Goal: Task Accomplishment & Management: Complete application form

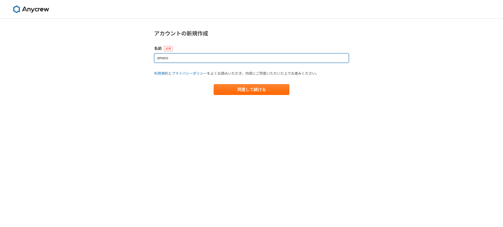
click at [187, 61] on input "amaro" at bounding box center [251, 57] width 195 height 9
type input "a"
type input "AOI"
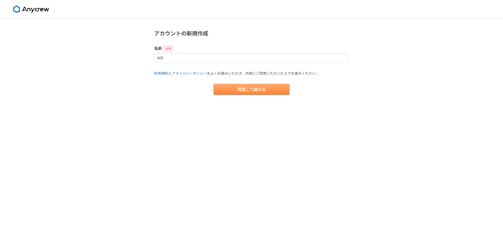
click at [224, 91] on button "同意して続ける" at bounding box center [252, 89] width 76 height 11
select select "13"
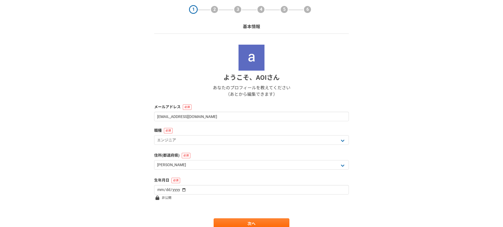
scroll to position [43, 0]
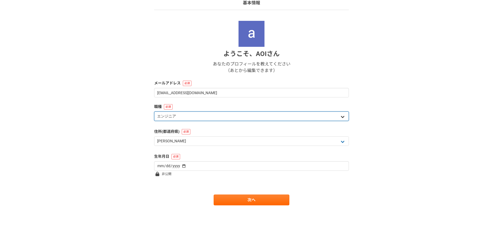
click at [208, 117] on select "エンジニア デザイナー ライター 営業 マーケティング 企画・事業開発 バックオフィス その他" at bounding box center [251, 115] width 195 height 9
select select "2"
click at [154, 111] on select "エンジニア デザイナー ライター 営業 マーケティング 企画・事業開発 バックオフィス その他" at bounding box center [251, 115] width 195 height 9
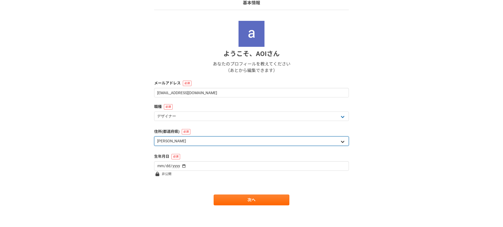
click at [201, 140] on select "北海道 [GEOGRAPHIC_DATA] [GEOGRAPHIC_DATA] [PERSON_NAME][GEOGRAPHIC_DATA] [PERSON_…" at bounding box center [251, 140] width 195 height 9
select select "22"
click at [154, 136] on select "北海道 [GEOGRAPHIC_DATA] [GEOGRAPHIC_DATA] [PERSON_NAME][GEOGRAPHIC_DATA] [PERSON_…" at bounding box center [251, 140] width 195 height 9
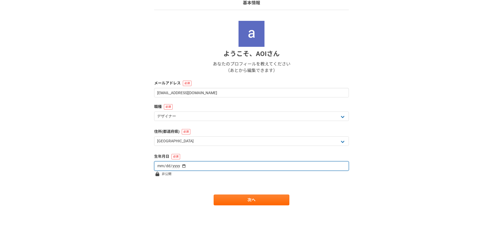
click at [188, 164] on input "date" at bounding box center [251, 165] width 195 height 9
type input "[DATE]"
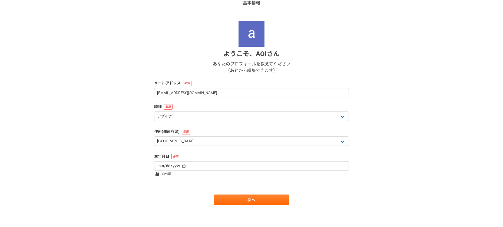
click at [180, 181] on form "ようこそ、 AOI さん あなたのプロフィールを教えてください （あとから編集できます） メールアドレス [EMAIL_ADDRESS][DOMAIN_NAM…" at bounding box center [251, 113] width 195 height 185
click at [243, 201] on link "次へ" at bounding box center [252, 200] width 76 height 11
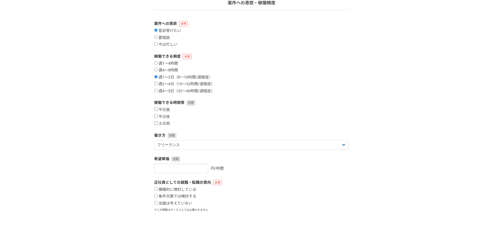
scroll to position [0, 0]
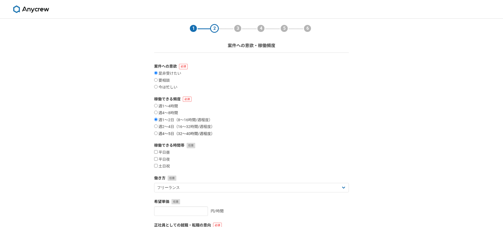
click at [171, 134] on label "週4〜5日（32〜40時間/週程度）" at bounding box center [184, 134] width 61 height 5
click at [158, 134] on input "週4〜5日（32〜40時間/週程度）" at bounding box center [156, 134] width 4 height 4
radio input "true"
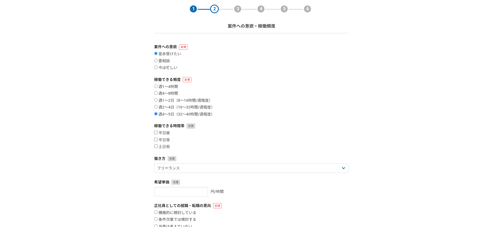
scroll to position [47, 0]
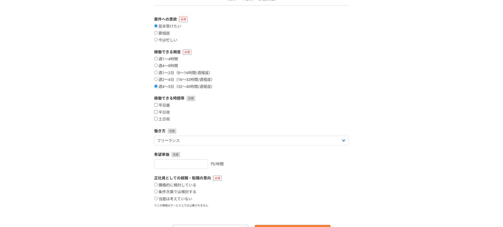
click at [162, 104] on label "平日昼" at bounding box center [162, 105] width 16 height 5
click at [158, 104] on input "平日昼" at bounding box center [156, 105] width 4 height 4
checkbox input "true"
click at [162, 111] on label "平日夜" at bounding box center [162, 112] width 16 height 5
click at [158, 111] on input "平日夜" at bounding box center [156, 112] width 4 height 4
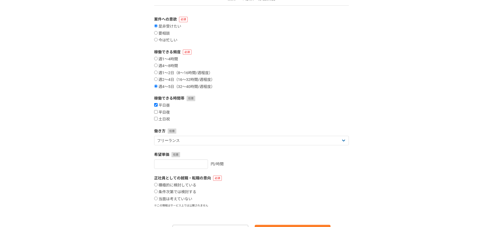
checkbox input "true"
click at [163, 119] on label "土日祝" at bounding box center [162, 119] width 16 height 5
click at [158, 119] on input "土日祝" at bounding box center [156, 119] width 4 height 4
checkbox input "true"
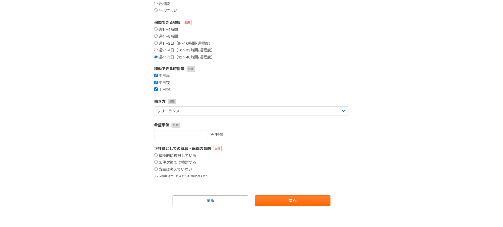
scroll to position [77, 0]
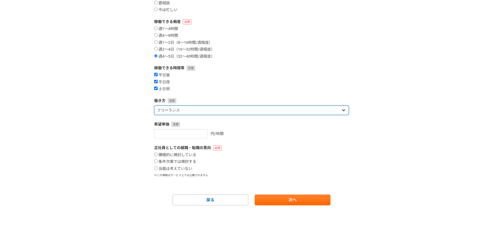
click at [214, 112] on select "フリーランス 副業 その他" at bounding box center [251, 110] width 195 height 9
click at [154, 106] on select "フリーランス 副業 その他" at bounding box center [251, 110] width 195 height 9
click at [211, 113] on select "フリーランス 副業 その他" at bounding box center [251, 110] width 195 height 9
click at [154, 106] on select "フリーランス 副業 その他" at bounding box center [251, 110] width 195 height 9
click at [192, 110] on select "フリーランス 副業 その他" at bounding box center [251, 110] width 195 height 9
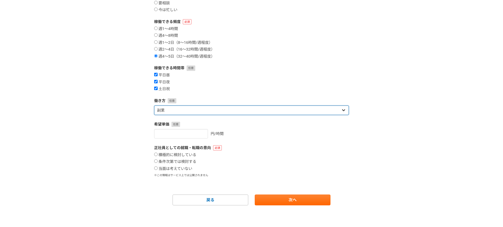
select select "freelance"
click at [154, 106] on select "フリーランス 副業 その他" at bounding box center [251, 110] width 195 height 9
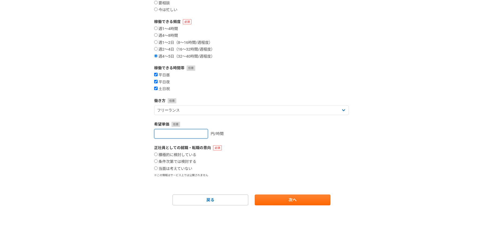
click at [190, 136] on input "number" at bounding box center [181, 133] width 54 height 9
click at [197, 132] on input "1" at bounding box center [181, 133] width 54 height 9
click at [197, 132] on input "2" at bounding box center [181, 133] width 54 height 9
type input "3"
click at [197, 132] on input "3" at bounding box center [181, 133] width 54 height 9
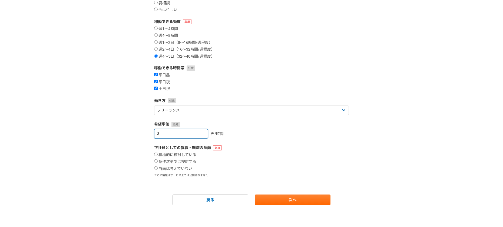
click at [180, 135] on input "3" at bounding box center [181, 133] width 54 height 9
type input "[DATE]"
click at [136, 160] on div "1 2 3 4 5 6 案件への意欲・稼働頻度 案件への意欲 是非受けたい 要相談 今は忙しい 稼働できる頻度 週1〜4時間 週4〜8時間 週1〜2日（8〜1…" at bounding box center [251, 84] width 503 height 286
click at [169, 155] on label "積極的に検討している" at bounding box center [175, 155] width 42 height 5
click at [158, 155] on input "積極的に検討している" at bounding box center [156, 155] width 4 height 4
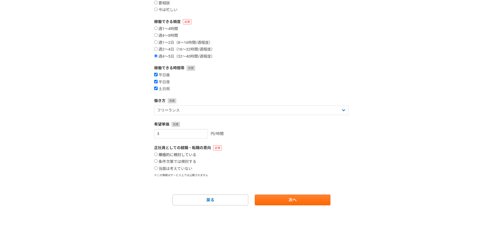
radio input "true"
click at [170, 168] on label "当面は考えていない" at bounding box center [173, 168] width 38 height 5
click at [158, 168] on input "当面は考えていない" at bounding box center [156, 168] width 4 height 4
radio input "true"
click at [172, 161] on label "条件次第では検討する" at bounding box center [175, 161] width 42 height 5
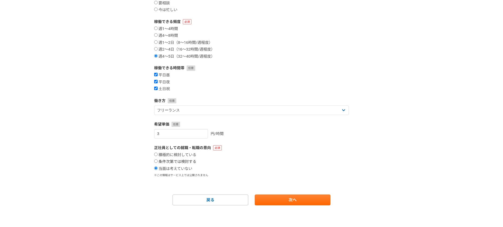
click at [158, 161] on input "条件次第では検討する" at bounding box center [156, 161] width 4 height 4
radio input "true"
click at [283, 200] on link "次へ" at bounding box center [293, 200] width 76 height 11
select select
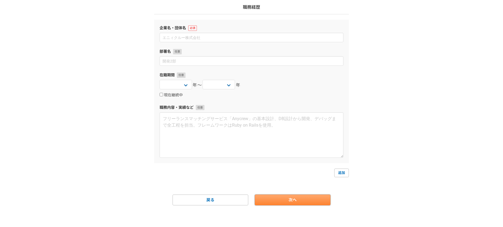
scroll to position [0, 0]
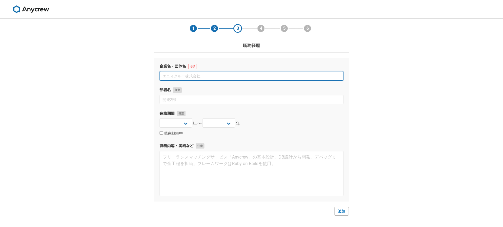
click at [198, 76] on input at bounding box center [252, 75] width 184 height 9
type input "AOI DEISGN"
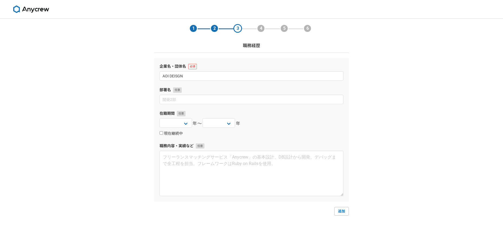
click at [180, 134] on label "現在継続中" at bounding box center [171, 133] width 23 height 5
click at [163, 134] on input "現在継続中" at bounding box center [162, 133] width 4 height 4
checkbox input "true"
click at [341, 208] on link "追加" at bounding box center [341, 211] width 15 height 9
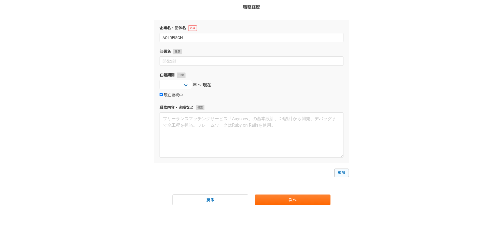
select select
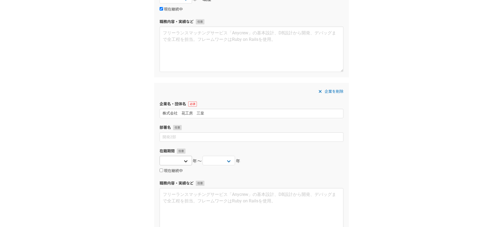
type input "株式会社　花工房　三皇"
click at [178, 163] on select "[DATE] [DATE] [DATE] [DATE] [DATE] [DATE] [DATE] [DATE] [DATE] [DATE] [DATE] [D…" at bounding box center [176, 160] width 32 height 9
click at [217, 162] on select "[DATE] [DATE] [DATE] [DATE] [DATE] [DATE] [DATE] [DATE] [DATE] [DATE] [DATE] [D…" at bounding box center [219, 160] width 32 height 9
select select "2025"
click at [203, 156] on select "[DATE] [DATE] [DATE] [DATE] [DATE] [DATE] [DATE] [DATE] [DATE] [DATE] [DATE] [D…" at bounding box center [219, 160] width 32 height 9
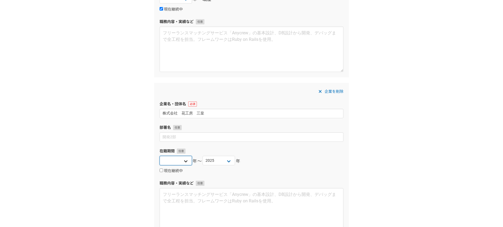
click at [185, 163] on select "[DATE] [DATE] [DATE] [DATE] [DATE] [DATE] [DATE] [DATE] [DATE] [DATE] [DATE] [D…" at bounding box center [176, 160] width 32 height 9
select select "2023"
click at [160, 156] on select "[DATE] [DATE] [DATE] [DATE] [DATE] [DATE] [DATE] [DATE] [DATE] [DATE] [DATE] [D…" at bounding box center [176, 160] width 32 height 9
click at [221, 176] on div "企業を削除 企業名・団体名 株式会社　花工房　三皇 部署名 在籍期間 [DATE] [DATE] [DATE] [DATE] [DATE] [DATE] [D…" at bounding box center [251, 161] width 195 height 156
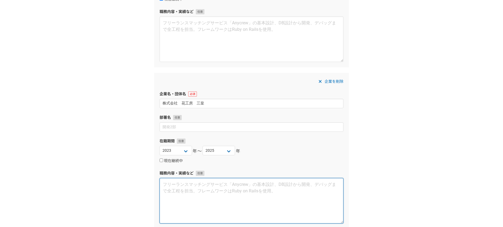
click at [185, 197] on textarea at bounding box center [252, 200] width 184 height 45
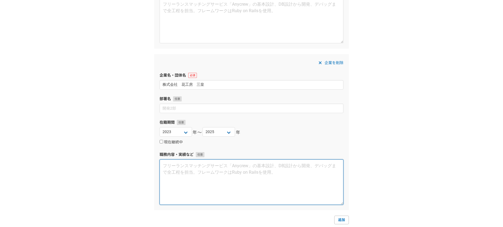
scroll to position [185, 0]
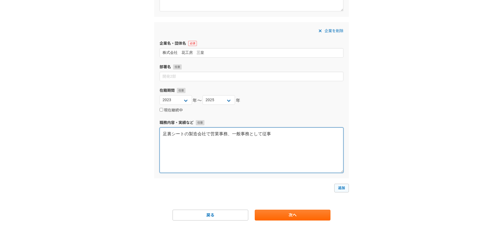
type textarea "足裏シートの製造会社で営業事務、一般事務として従事"
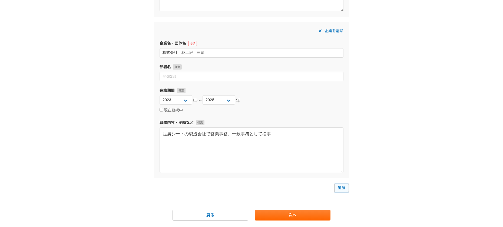
click at [337, 191] on link "追加" at bounding box center [341, 188] width 15 height 9
select select
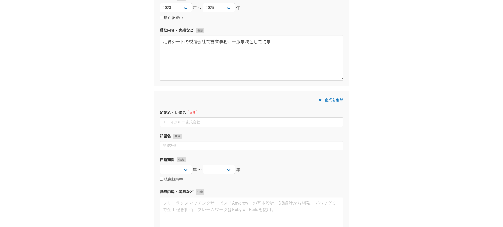
scroll to position [362, 0]
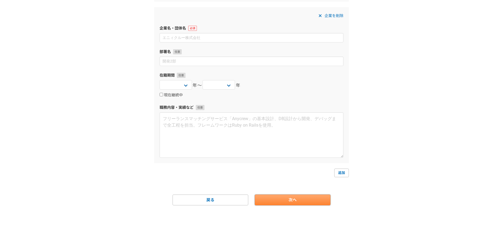
click at [284, 199] on link "次へ" at bounding box center [293, 200] width 76 height 11
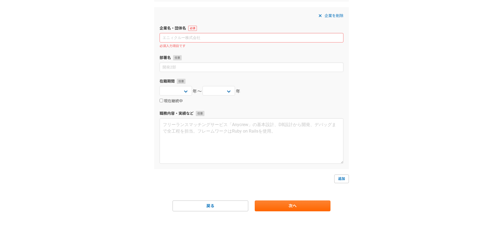
click at [329, 17] on span "企業を削除" at bounding box center [334, 15] width 19 height 6
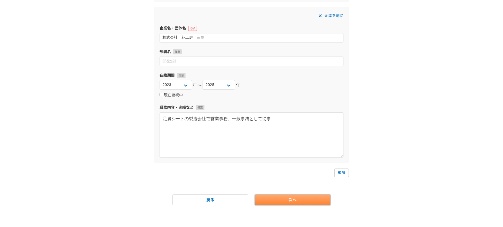
click at [288, 199] on link "次へ" at bounding box center [293, 200] width 76 height 11
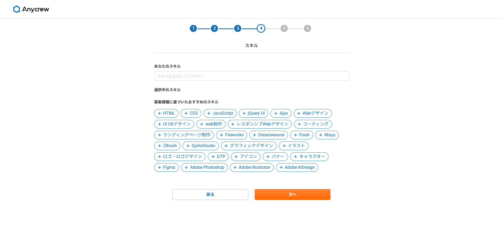
click at [306, 111] on span "Webデザイン" at bounding box center [316, 113] width 26 height 6
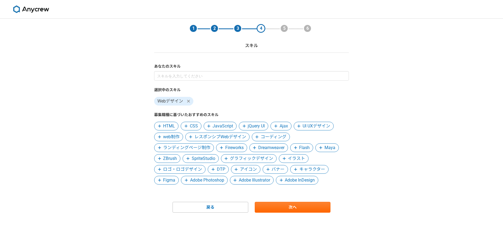
click at [186, 172] on span "ロゴ・ロゴデザイン" at bounding box center [182, 169] width 39 height 6
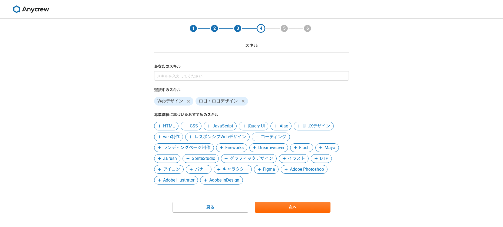
click at [173, 172] on span "アイコン" at bounding box center [171, 169] width 17 height 6
click at [173, 172] on span "バナー" at bounding box center [169, 169] width 13 height 6
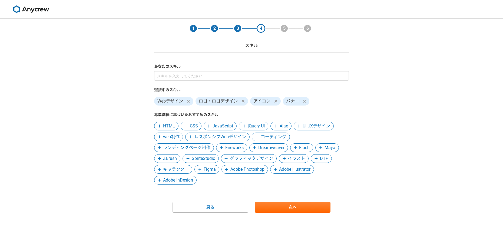
click at [206, 169] on span "Figma" at bounding box center [210, 169] width 12 height 6
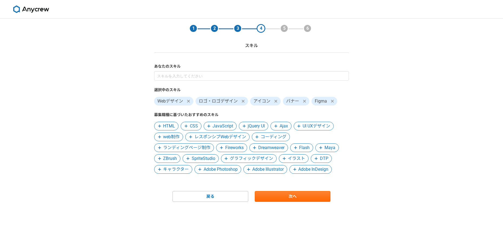
click at [206, 169] on span "Adobe Photoshop" at bounding box center [221, 169] width 34 height 6
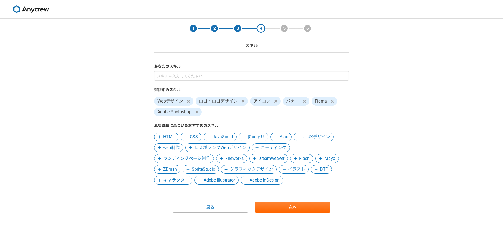
click at [176, 150] on span "web制作" at bounding box center [171, 148] width 17 height 6
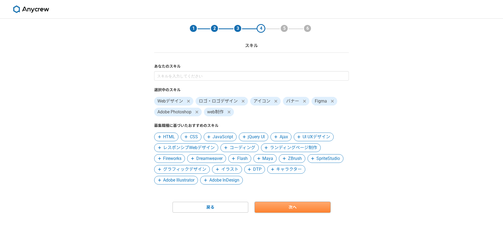
click at [288, 207] on link "次へ" at bounding box center [293, 207] width 76 height 11
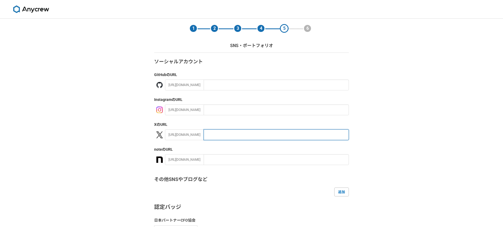
click at [207, 135] on input "text" at bounding box center [276, 134] width 145 height 11
paste input "[URL][DOMAIN_NAME]"
drag, startPoint x: 219, startPoint y: 135, endPoint x: 182, endPoint y: 135, distance: 37.6
click at [182, 135] on div "[URL][DOMAIN_NAME] [URL][DOMAIN_NAME]" at bounding box center [257, 134] width 184 height 11
type input "AOI_design628"
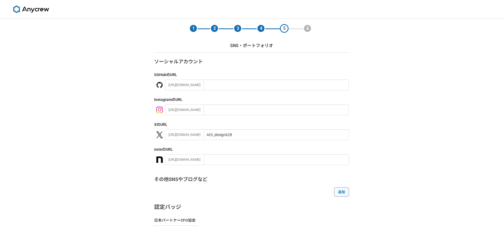
click at [337, 190] on link "追加" at bounding box center [341, 192] width 15 height 9
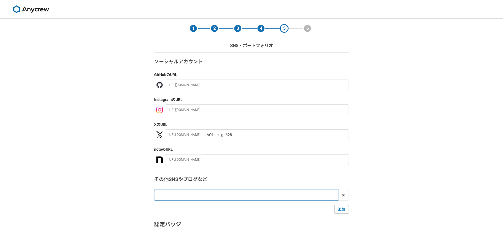
paste input "[URL][DOMAIN_NAME]"
type input "[URL][DOMAIN_NAME]"
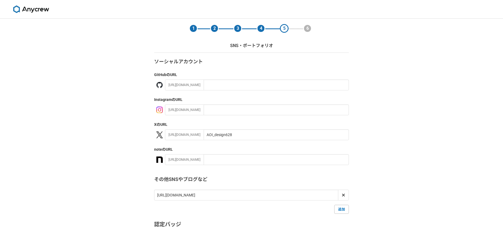
click at [135, 186] on div "1 2 3 4 5 6 SNS・ポートフォリオ ソーシャルアカウント GitHub のURL [URL][DOMAIN_NAME] Instagram のUR…" at bounding box center [251, 167] width 503 height 296
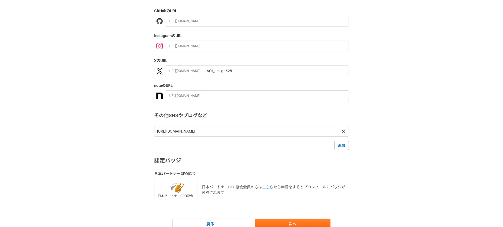
scroll to position [88, 0]
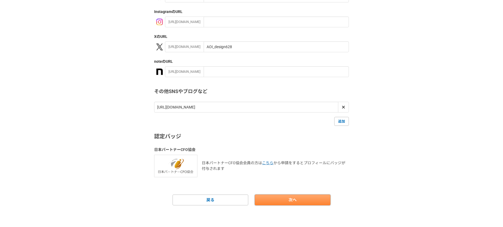
click at [275, 204] on link "次へ" at bounding box center [293, 200] width 76 height 11
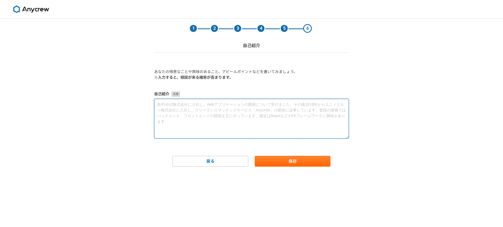
click at [159, 104] on textarea at bounding box center [251, 119] width 195 height 40
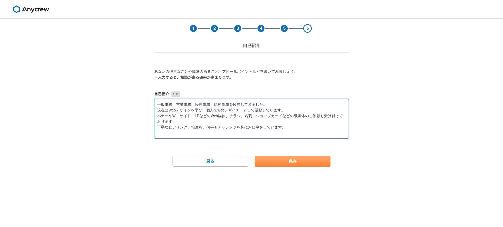
type textarea "一般事務、営業事務、経理事務、総務事務を経験してきました。 現在はWebデザインを学び、個人でwebデザイナーとして活動しています。 バナーやWebサイト、L…"
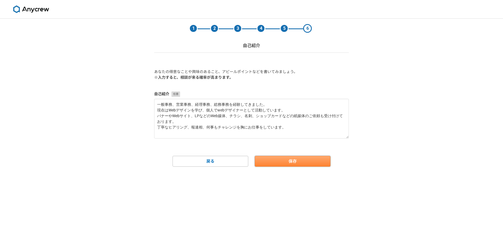
click at [289, 162] on button "保存" at bounding box center [293, 161] width 76 height 11
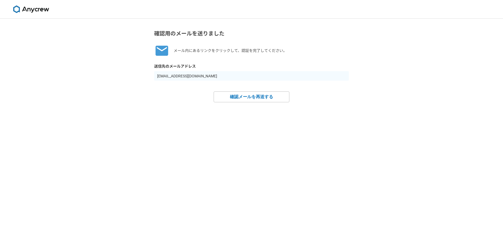
click at [28, 8] on img at bounding box center [31, 9] width 41 height 8
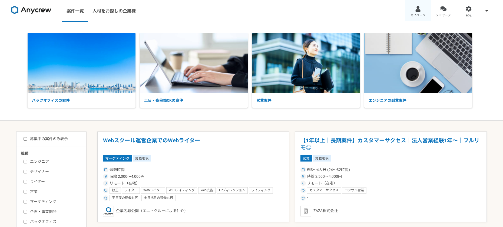
click at [418, 11] on div at bounding box center [418, 9] width 6 height 6
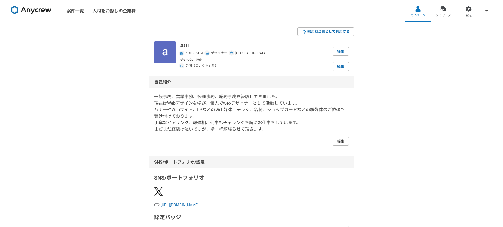
click at [337, 138] on link "編集" at bounding box center [341, 141] width 16 height 9
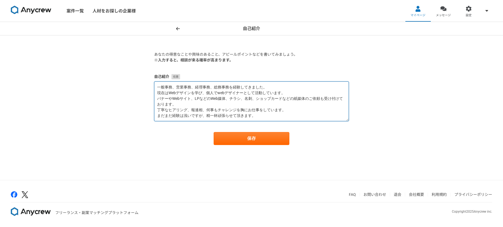
drag, startPoint x: 156, startPoint y: 87, endPoint x: 272, endPoint y: 120, distance: 119.9
click at [272, 120] on textarea "一般事務、営業事務、経理事務、総務事務を経験してきました。 現在はWebデザインを学び、個人でwebデザイナーとして活動しています。 バナーやWebサイト、L…" at bounding box center [251, 101] width 195 height 40
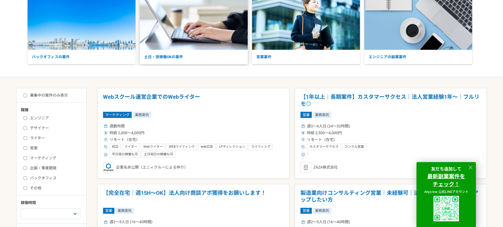
scroll to position [68, 0]
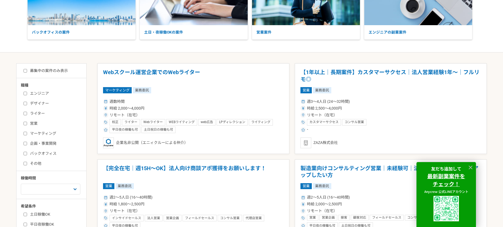
click at [26, 103] on input "デザイナー" at bounding box center [26, 104] width 4 height 4
checkbox input "true"
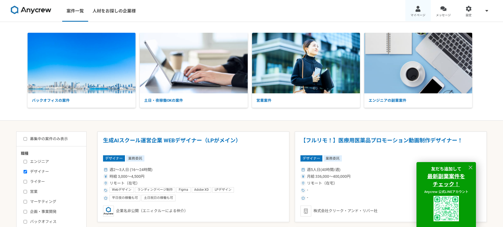
click at [412, 13] on span "マイページ" at bounding box center [418, 15] width 15 height 4
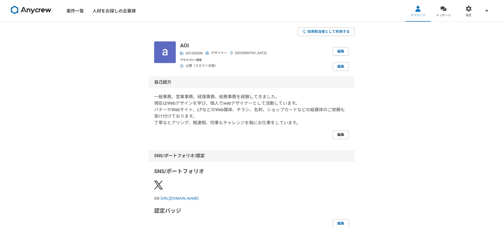
click at [343, 137] on link "編集" at bounding box center [341, 134] width 16 height 9
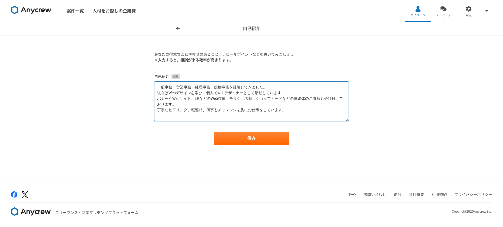
click at [290, 119] on textarea "一般事務、営業事務、経理事務、総務事務を経験してきました。 現在はWebデザインを学び、個人でwebデザイナーとして活動しています。 バナーやWebサイト、L…" at bounding box center [251, 101] width 195 height 40
click at [284, 116] on textarea "一般事務、営業事務、経理事務、総務事務を経験してきました。 現在はWebデザインを学び、個人でwebデザイナーとして活動しています。 バナーやWebサイト、L…" at bounding box center [251, 101] width 195 height 40
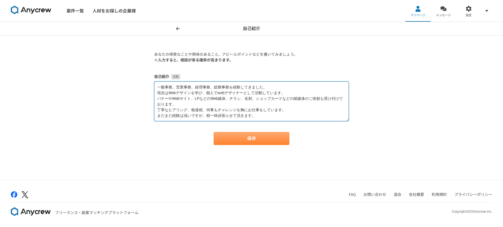
type textarea "一般事務、営業事務、経理事務、総務事務を経験してきました。 現在はWebデザインを学び、個人でwebデザイナーとして活動しています。 バナーやWebサイト、L…"
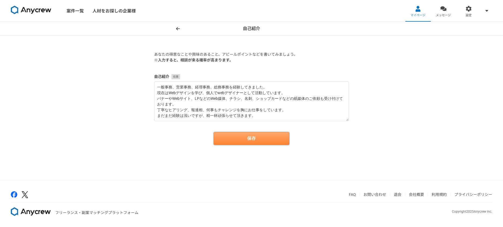
click at [261, 140] on button "保存" at bounding box center [252, 138] width 76 height 13
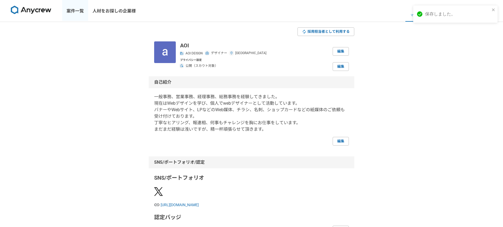
click at [73, 11] on link "案件一覧" at bounding box center [75, 11] width 26 height 22
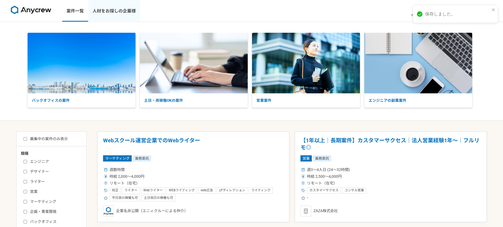
click at [112, 8] on link "人材をお探しの企業様" at bounding box center [114, 11] width 52 height 22
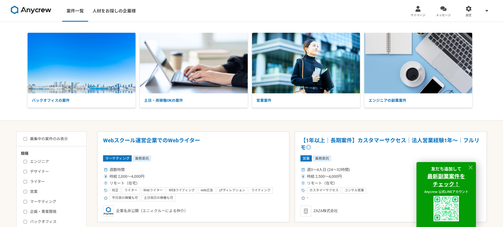
click at [41, 175] on div "エンジニア デザイナー ライター 営業 マーケティング 企画・事業開発 バックオフィス その他" at bounding box center [53, 195] width 65 height 77
click at [41, 173] on label "デザイナー" at bounding box center [55, 172] width 62 height 6
click at [27, 173] on input "デザイナー" at bounding box center [26, 172] width 4 height 4
checkbox input "true"
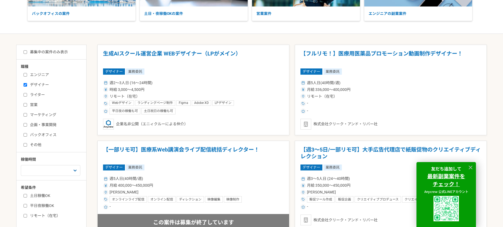
scroll to position [183, 0]
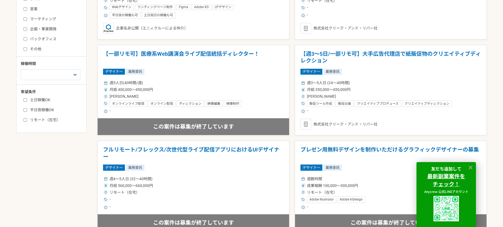
click at [31, 120] on label "リモート（在宅）" at bounding box center [55, 120] width 62 height 6
click at [27, 120] on input "リモート（在宅）" at bounding box center [26, 120] width 4 height 4
checkbox input "true"
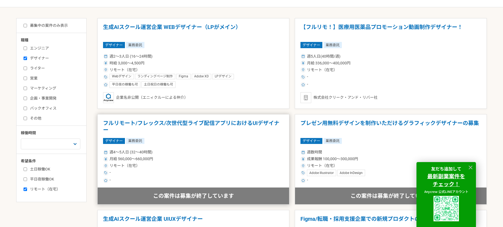
scroll to position [112, 0]
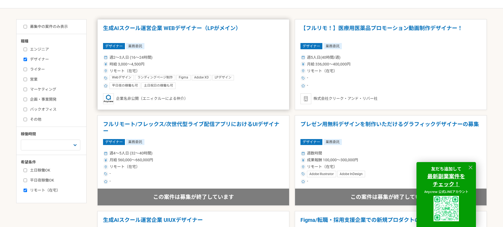
click at [193, 91] on article "生成AIスクール運営企業 WEBデザイナー（LPがメイン） デザイナー 業務委託 週2〜3人日 (16〜24時間) 時給 3,000〜4,500円 リモート（…" at bounding box center [193, 64] width 192 height 91
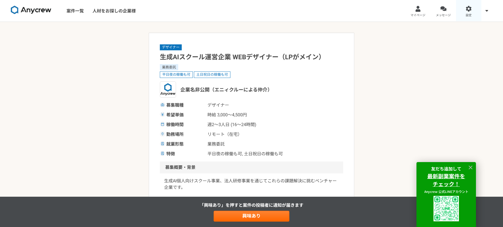
click at [475, 12] on link "設定" at bounding box center [468, 11] width 25 height 22
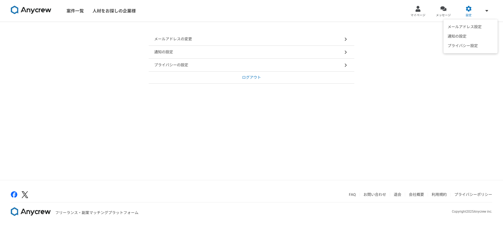
click at [488, 9] on icon at bounding box center [487, 10] width 3 height 4
